Goal: Find specific page/section: Find specific page/section

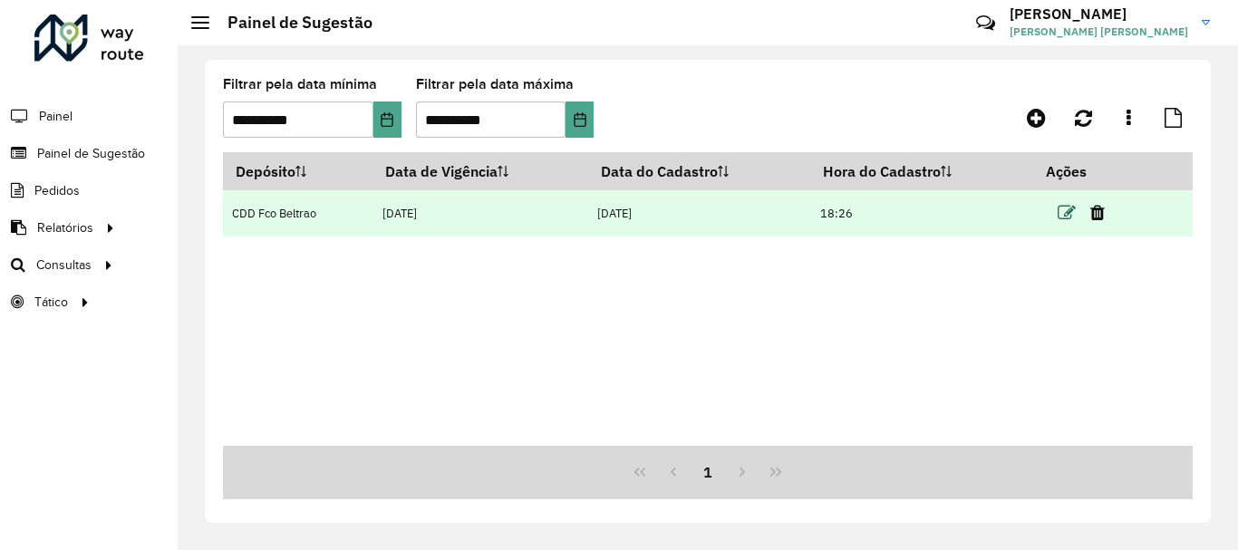
click at [1062, 208] on icon at bounding box center [1067, 213] width 18 height 18
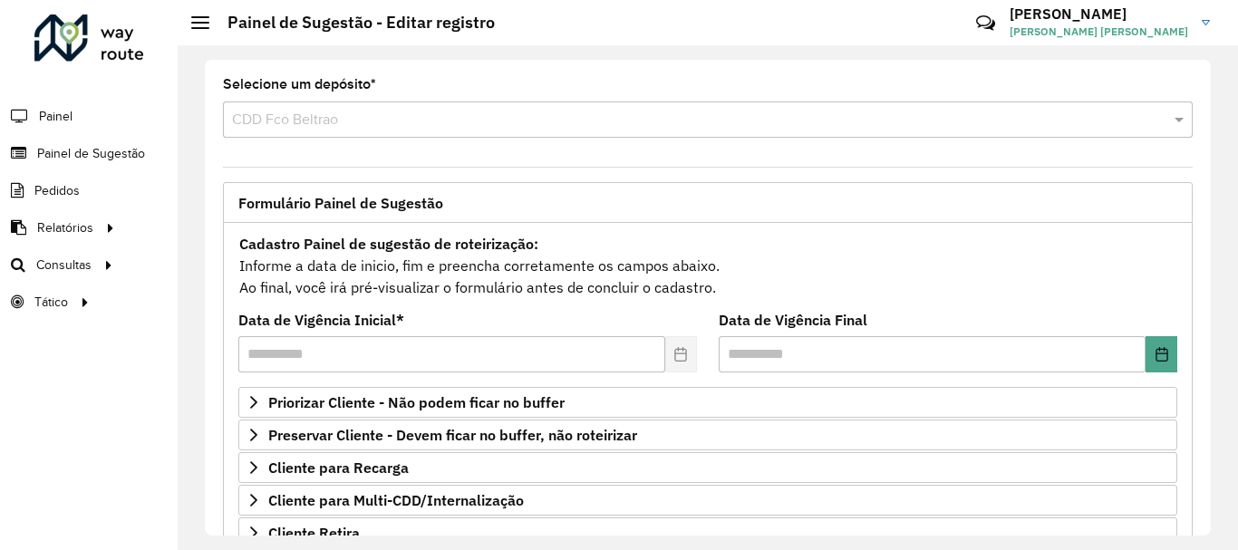
scroll to position [272, 0]
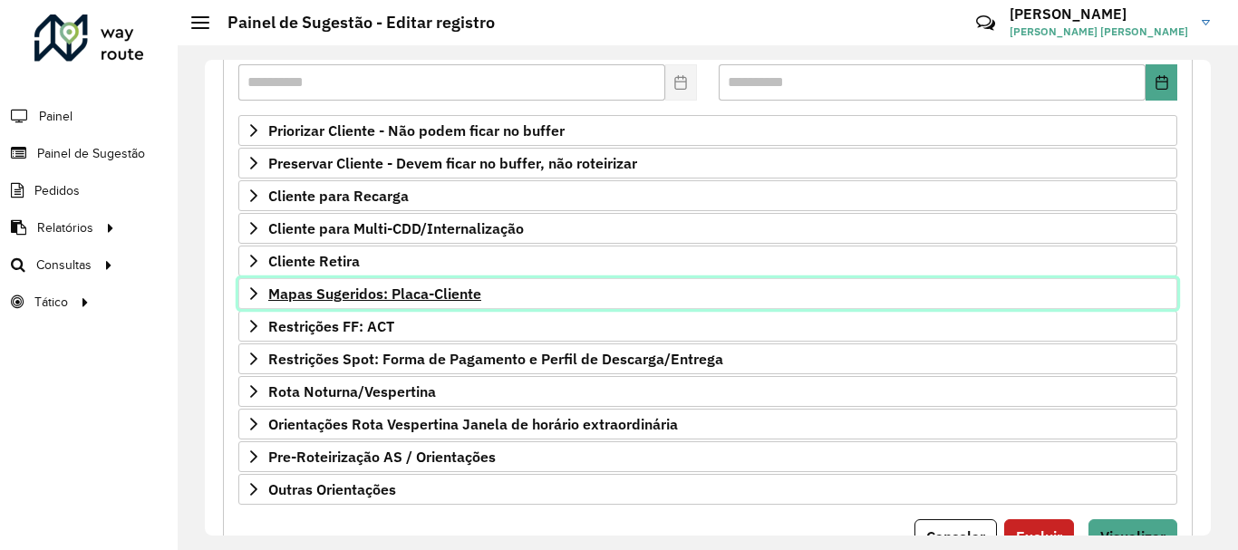
click at [373, 291] on span "Mapas Sugeridos: Placa-Cliente" at bounding box center [374, 293] width 213 height 15
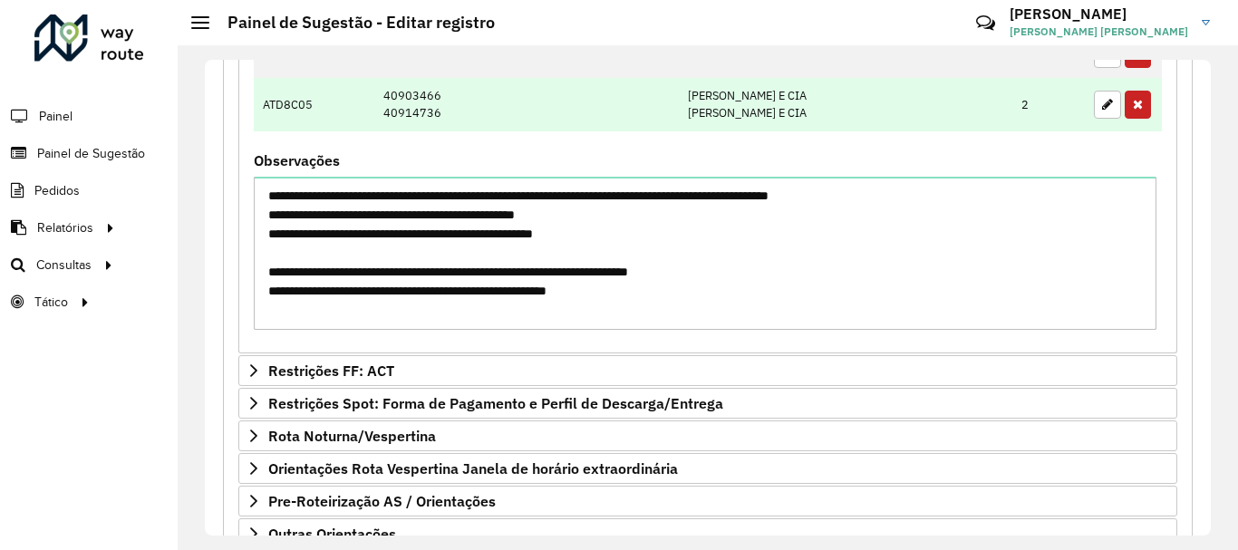
scroll to position [997, 0]
